Goal: Error: Check status

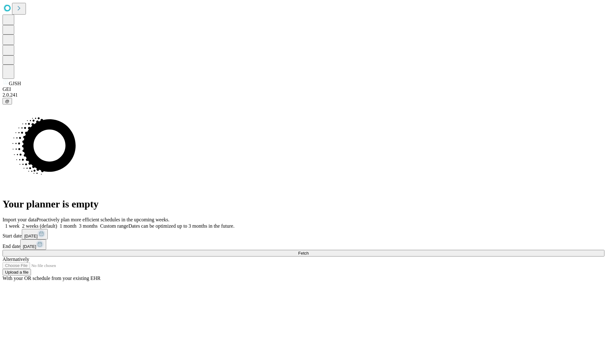
click at [309, 251] on span "Fetch" at bounding box center [303, 253] width 10 height 5
